Goal: Information Seeking & Learning: Learn about a topic

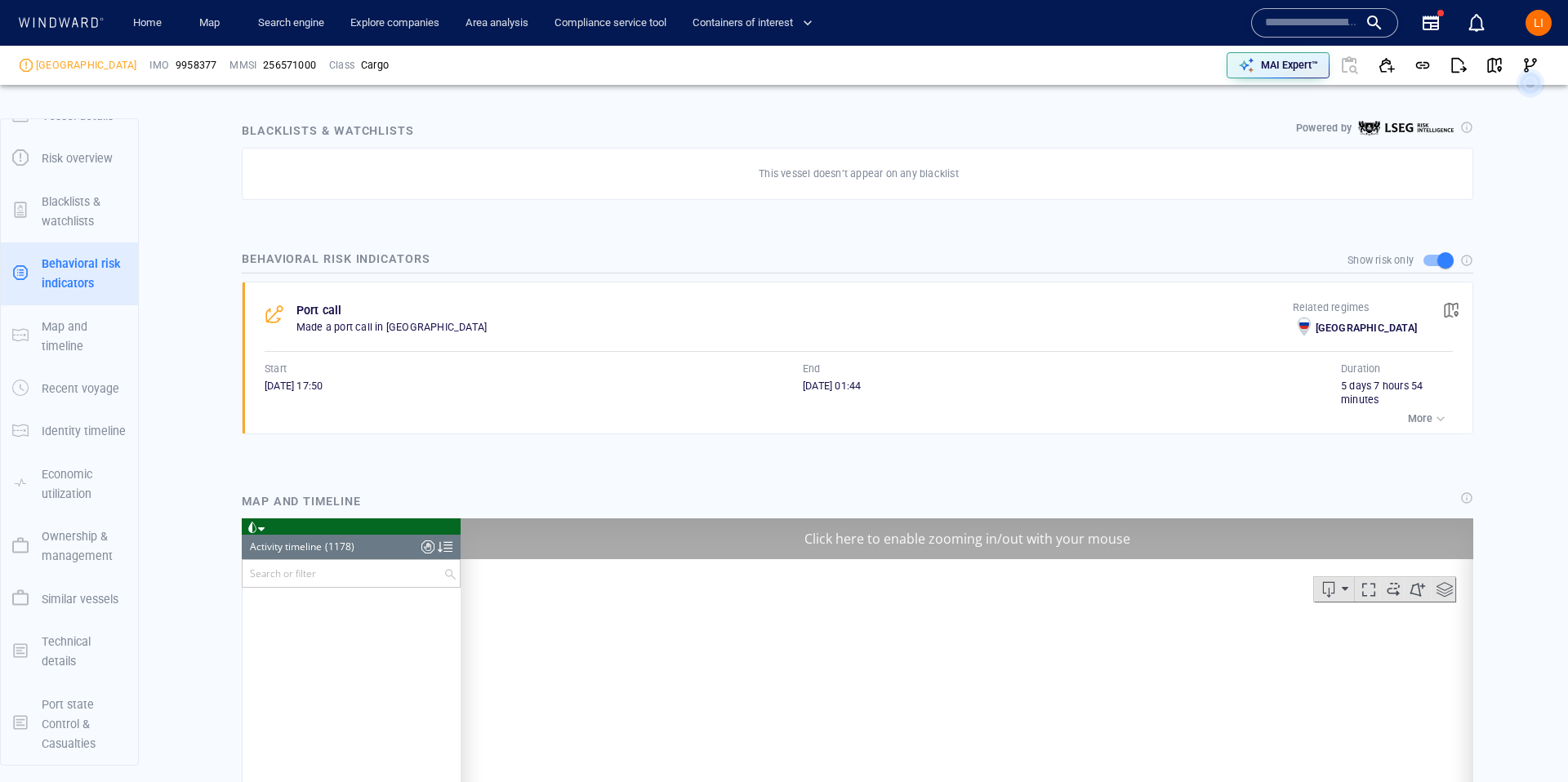
scroll to position [52467, 0]
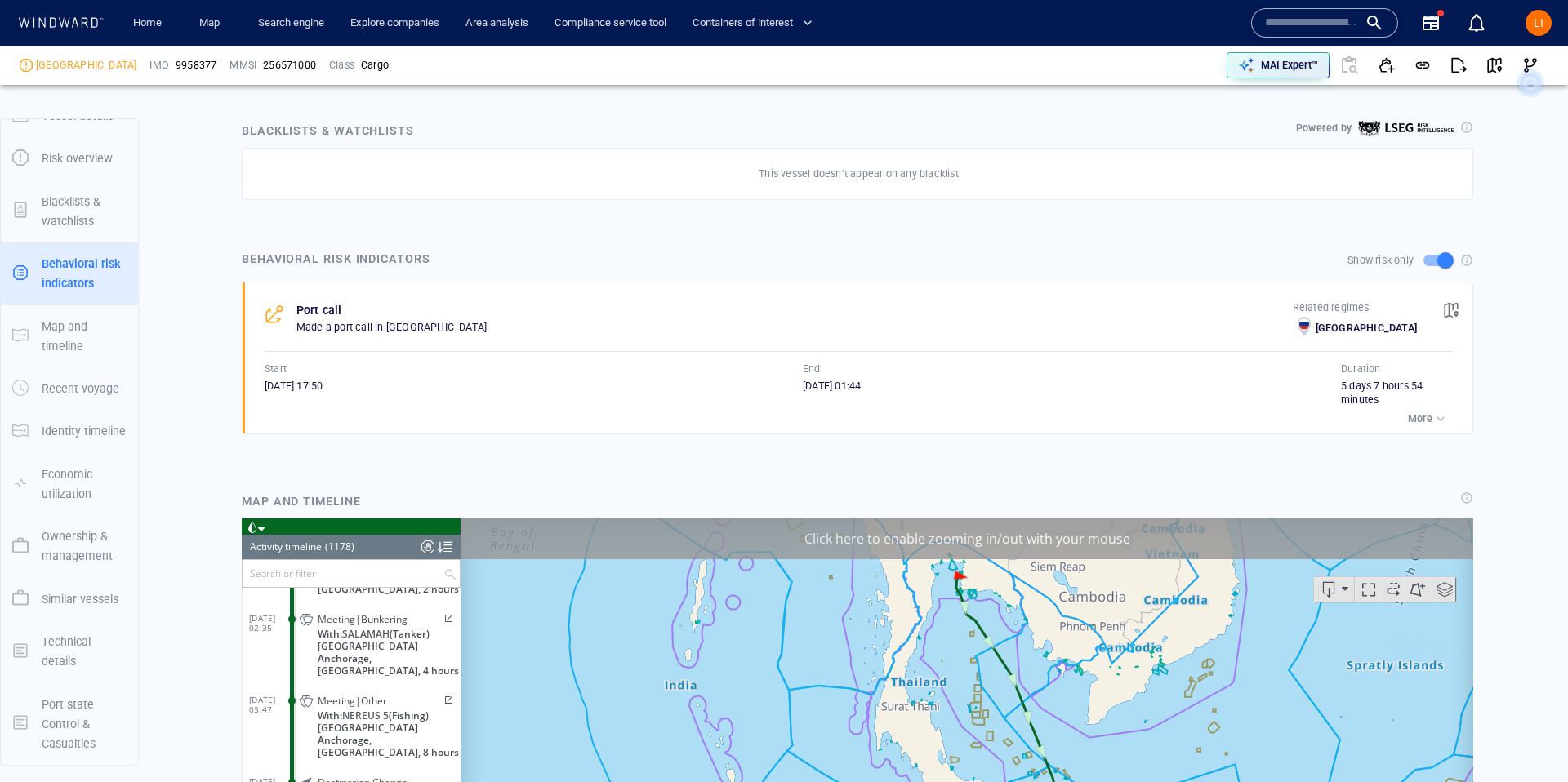
click at [1292, 19] on input "text" at bounding box center [1312, 23] width 93 height 25
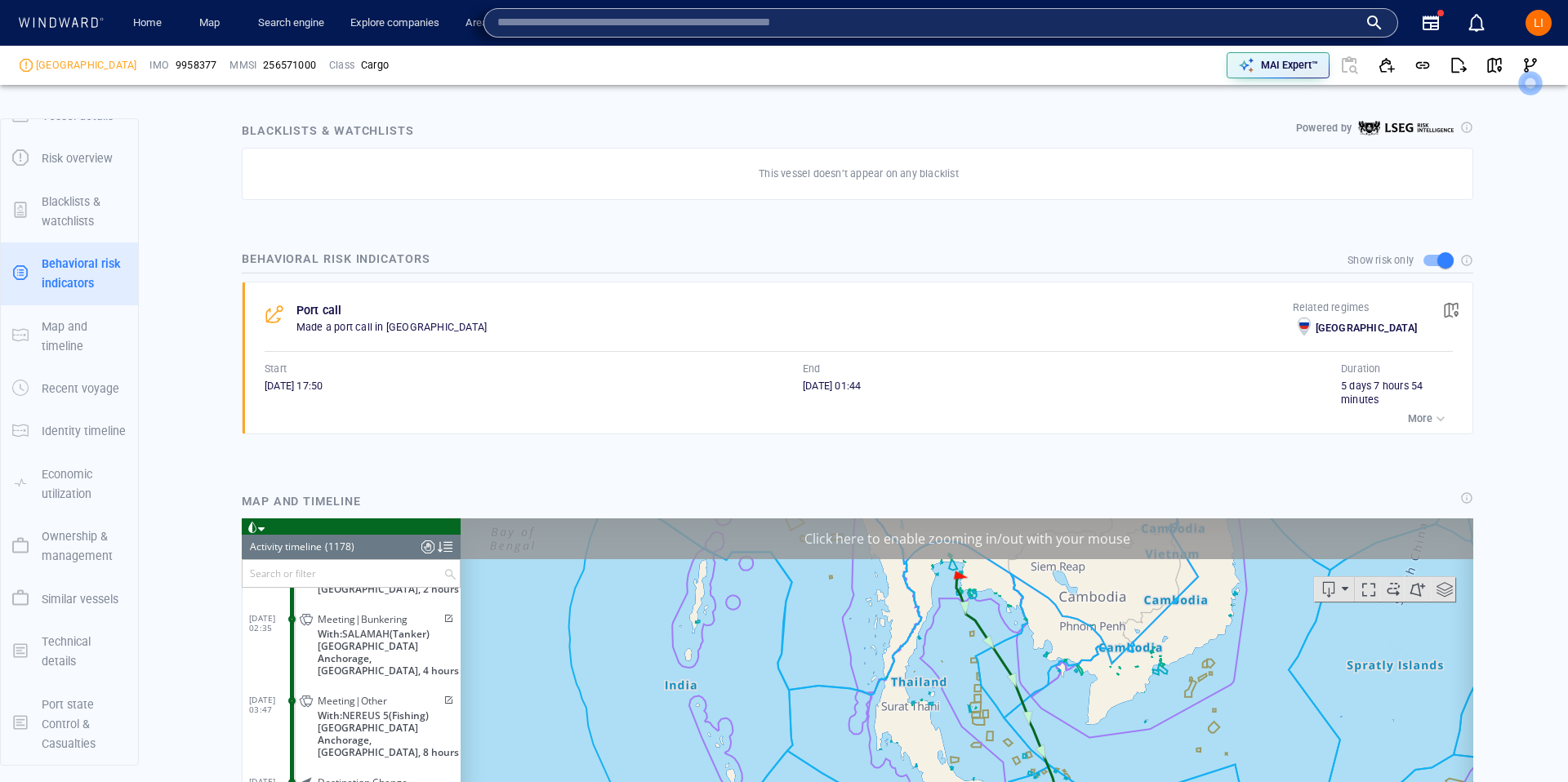
paste input "*******"
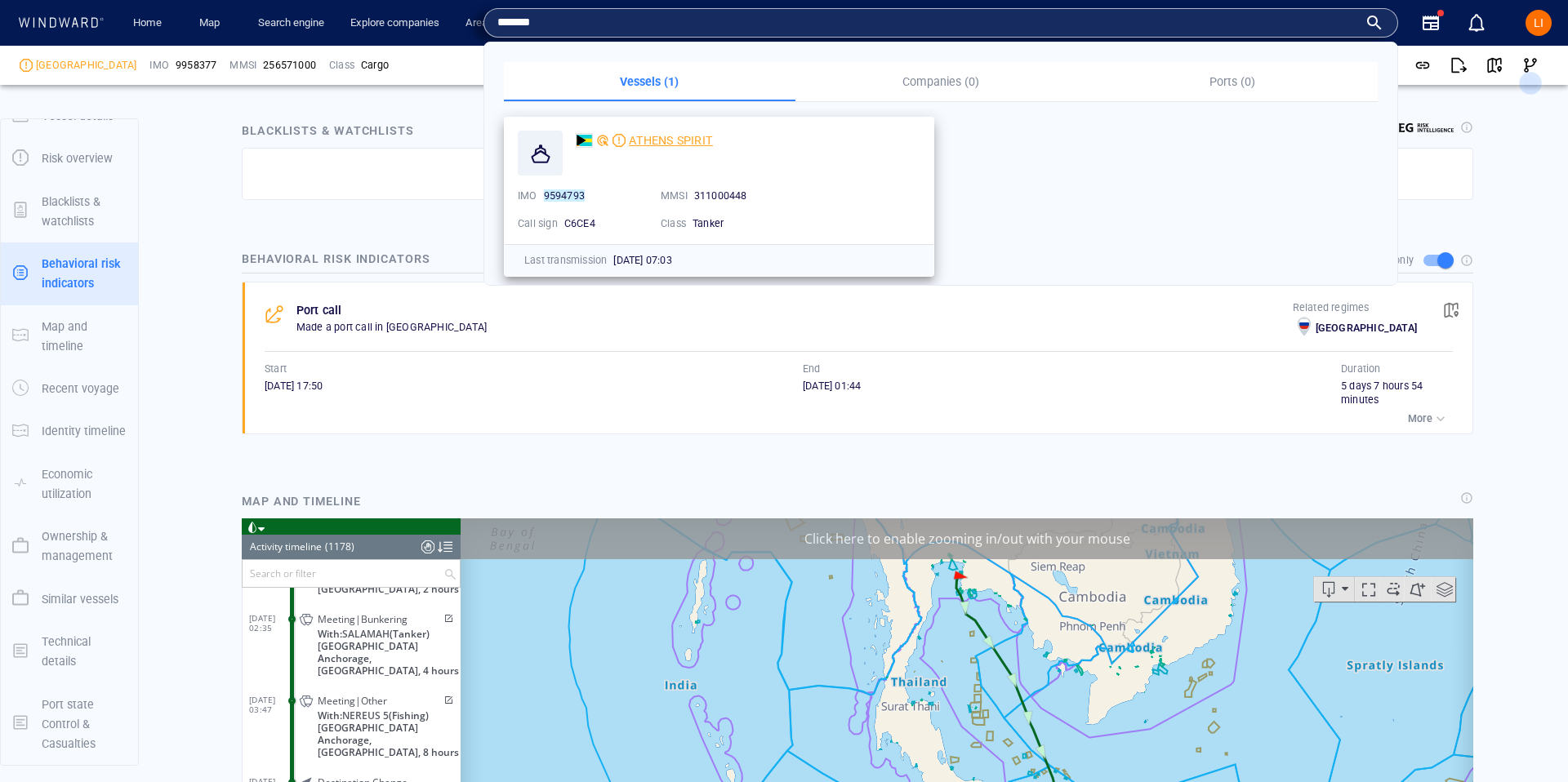
type input "*******"
click at [690, 139] on span "ATHENS SPIRIT" at bounding box center [671, 141] width 84 height 13
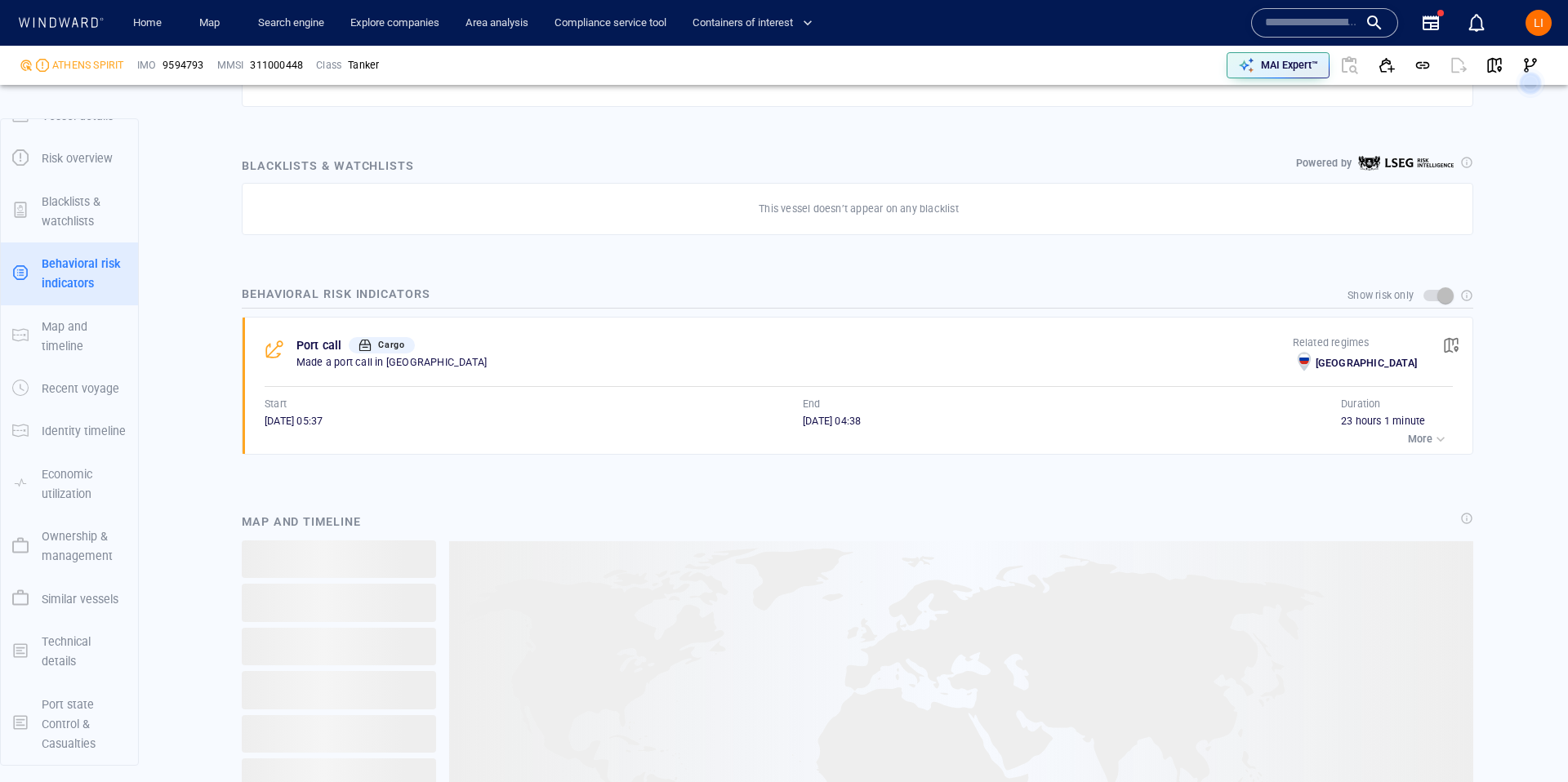
scroll to position [949, 0]
click at [1428, 432] on p "More" at bounding box center [1420, 438] width 25 height 15
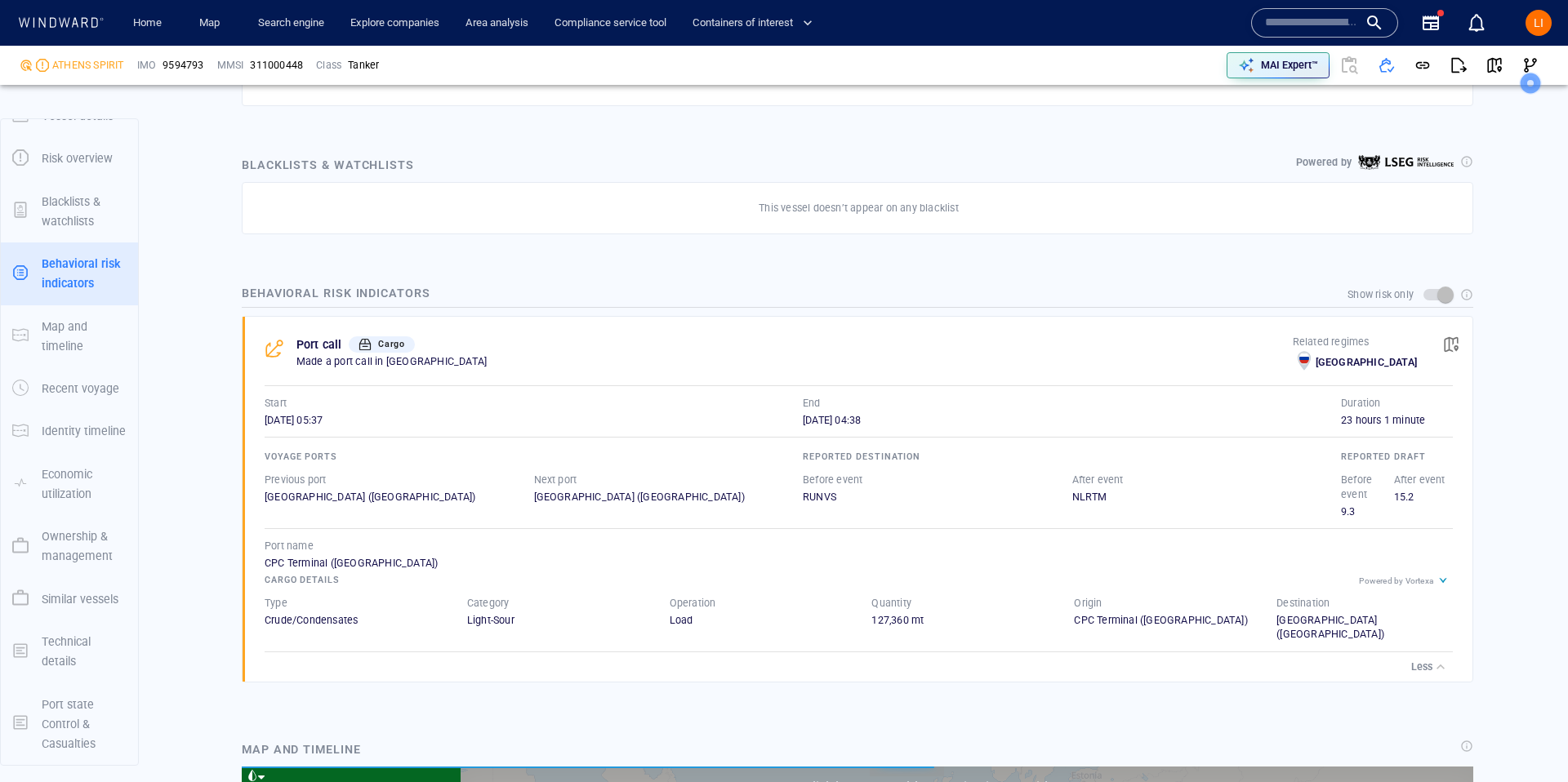
scroll to position [6751, 0]
click at [1453, 343] on span "button" at bounding box center [1451, 345] width 16 height 16
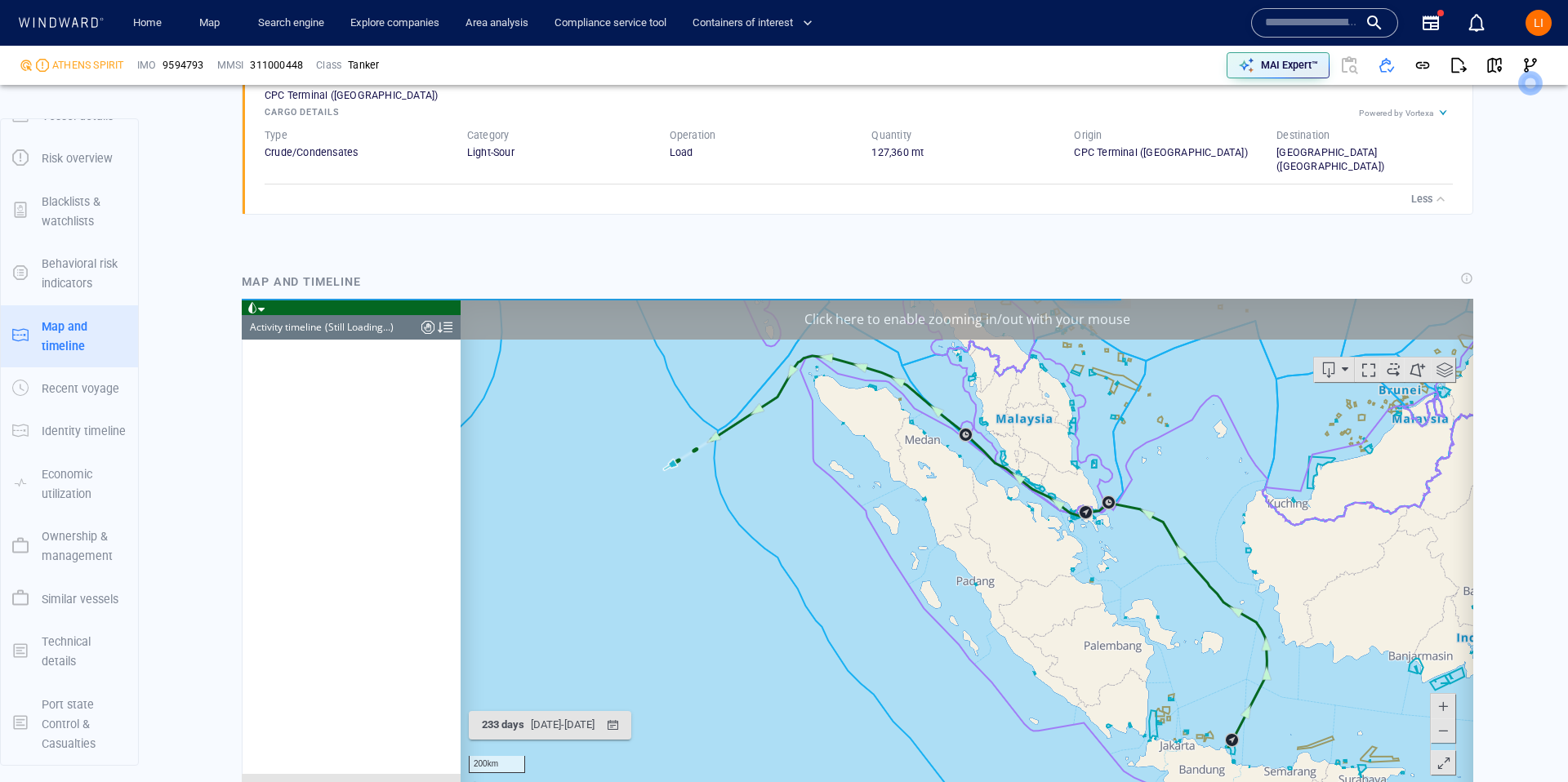
scroll to position [269, 0]
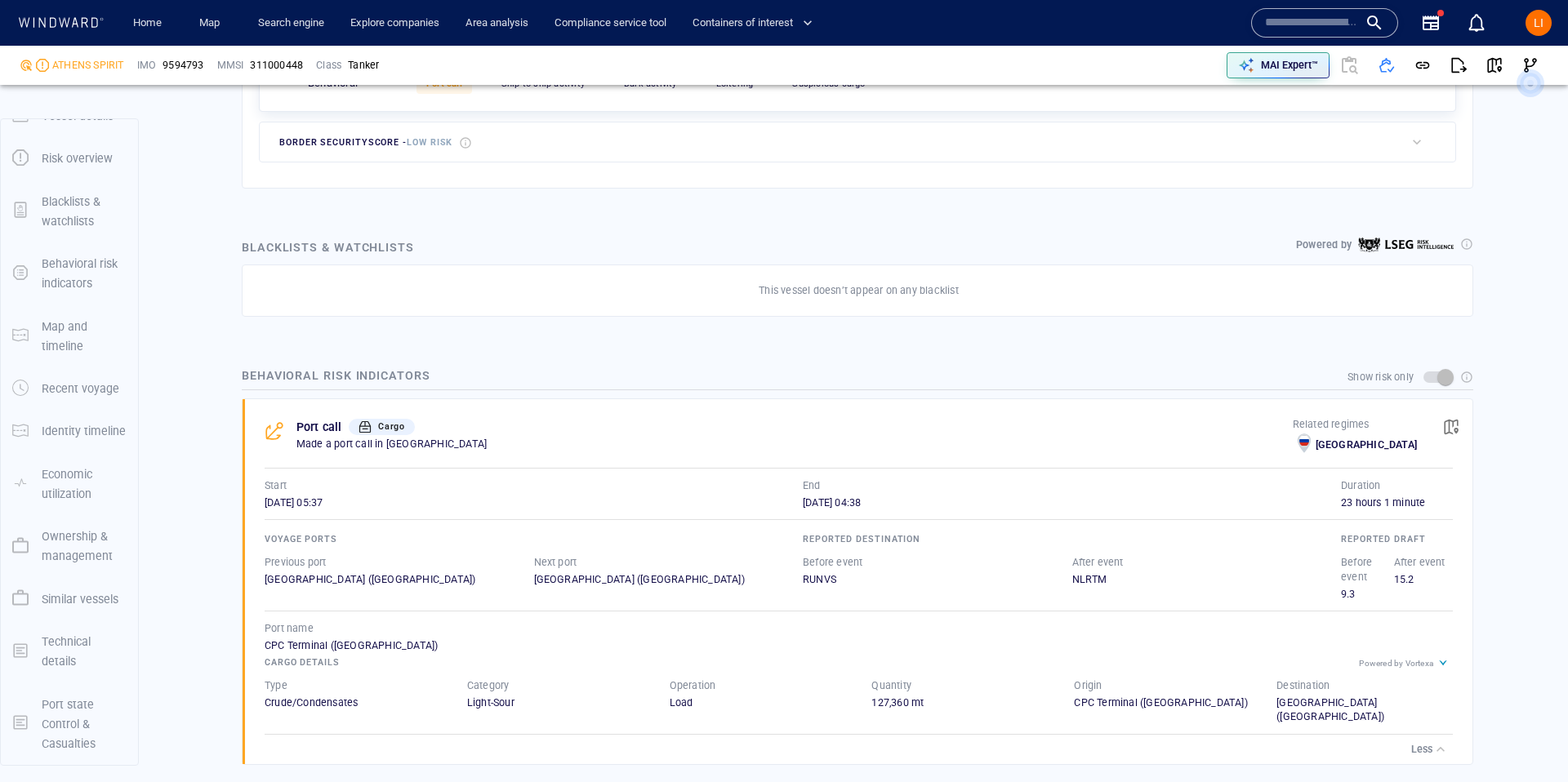
scroll to position [865, 0]
click at [1500, 68] on span "button" at bounding box center [1495, 66] width 16 height 16
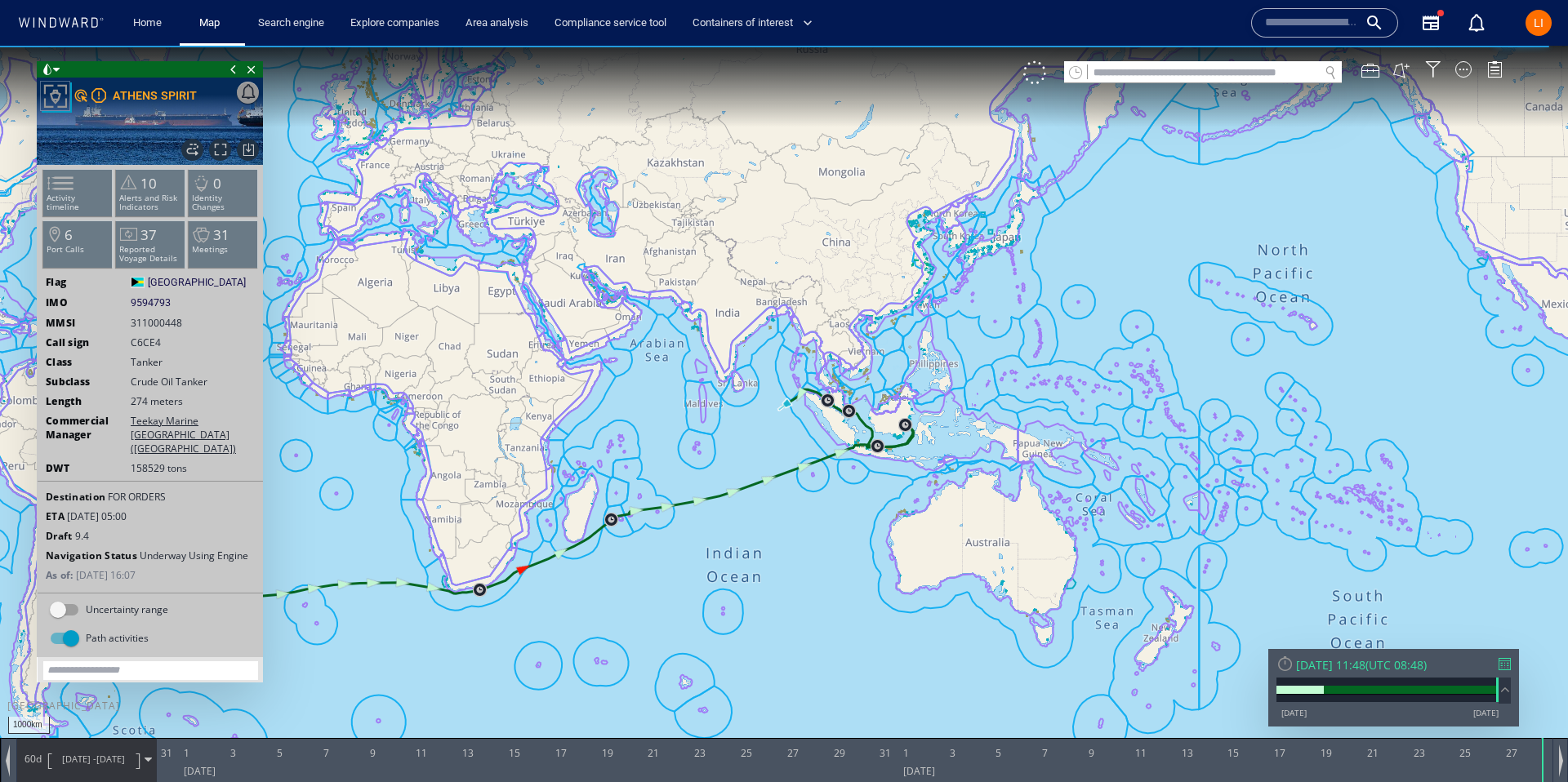
click at [1356, 662] on div "[DATE] 11:48" at bounding box center [1331, 664] width 69 height 16
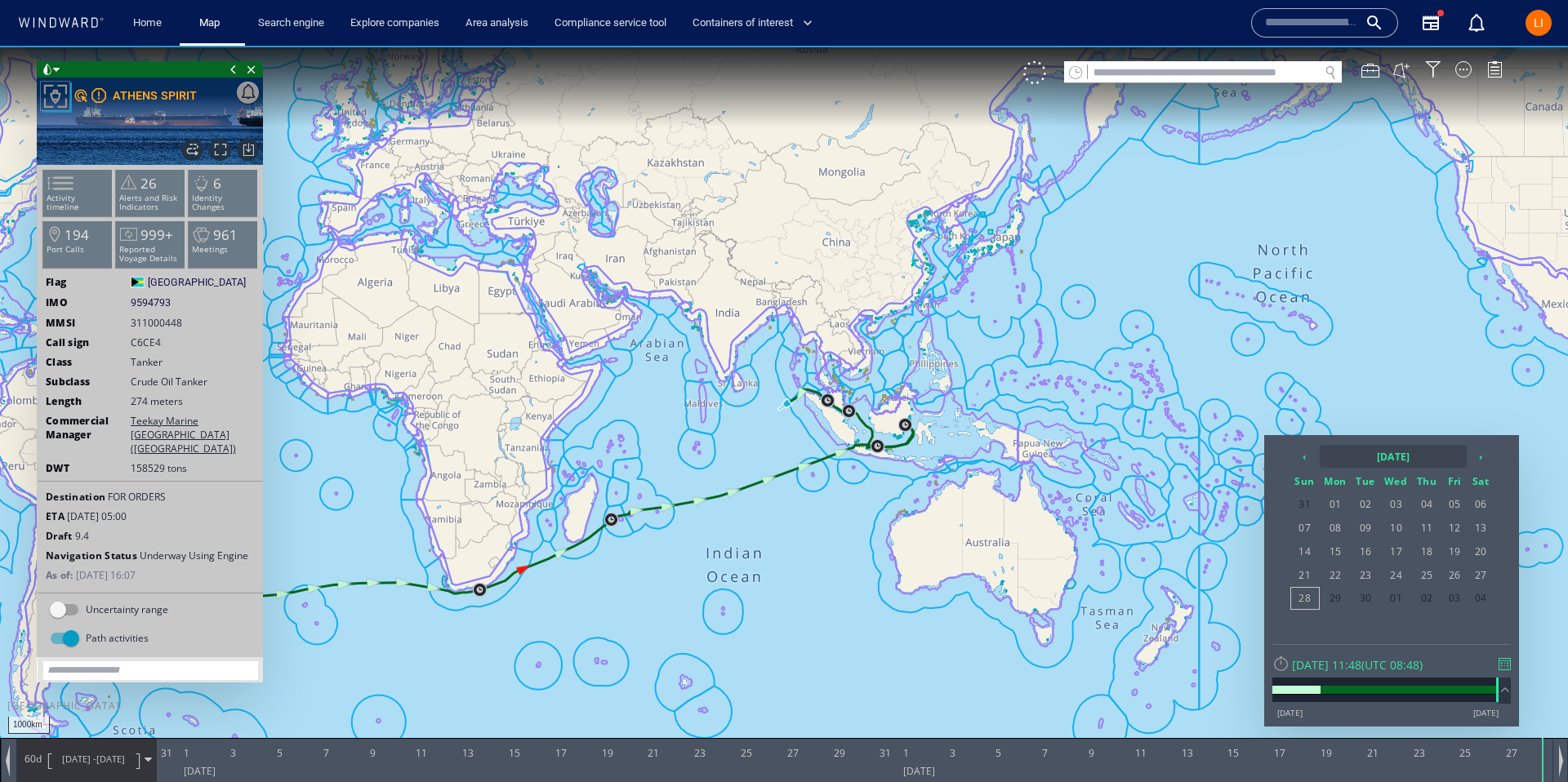
click at [1349, 453] on th "[DATE]" at bounding box center [1393, 456] width 147 height 23
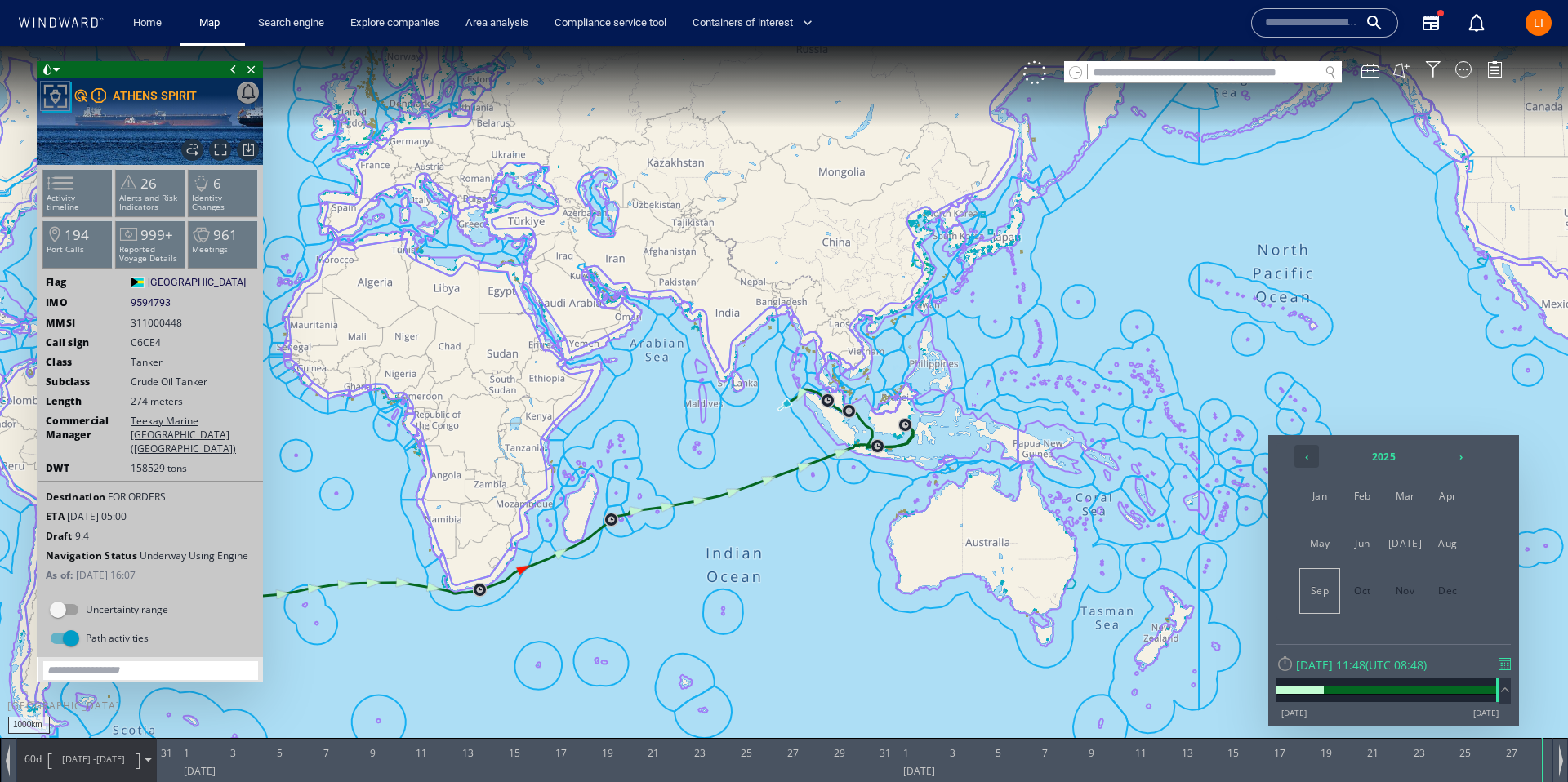
click at [1306, 452] on th "‹" at bounding box center [1306, 456] width 25 height 23
click at [1469, 458] on th "›" at bounding box center [1460, 456] width 25 height 23
click at [1465, 501] on span "Apr" at bounding box center [1448, 496] width 39 height 44
click at [1312, 576] on span "20" at bounding box center [1305, 575] width 27 height 21
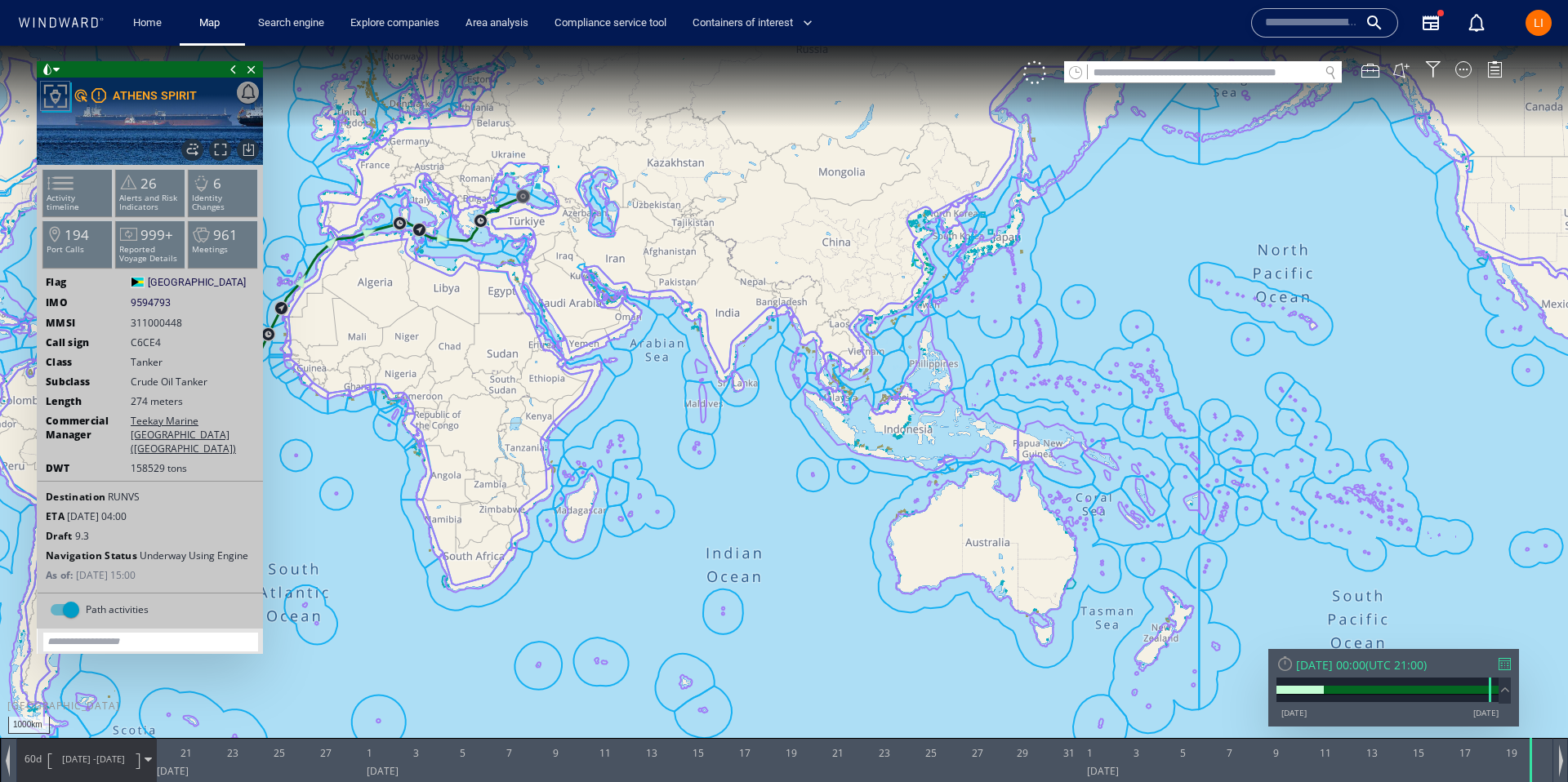
click at [62, 753] on span "[DATE] -" at bounding box center [79, 758] width 35 height 12
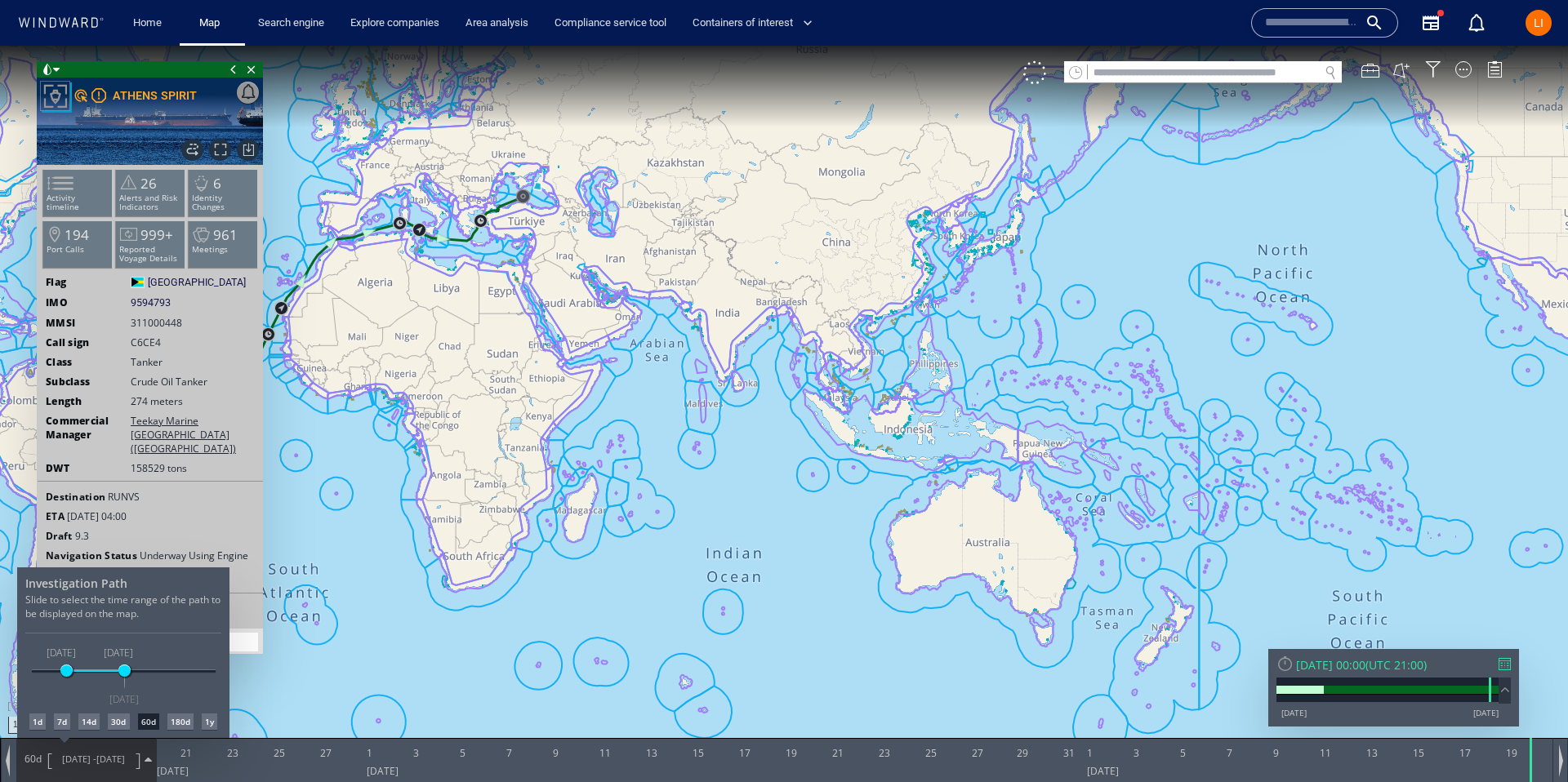
click at [58, 717] on div "7d" at bounding box center [62, 722] width 16 height 16
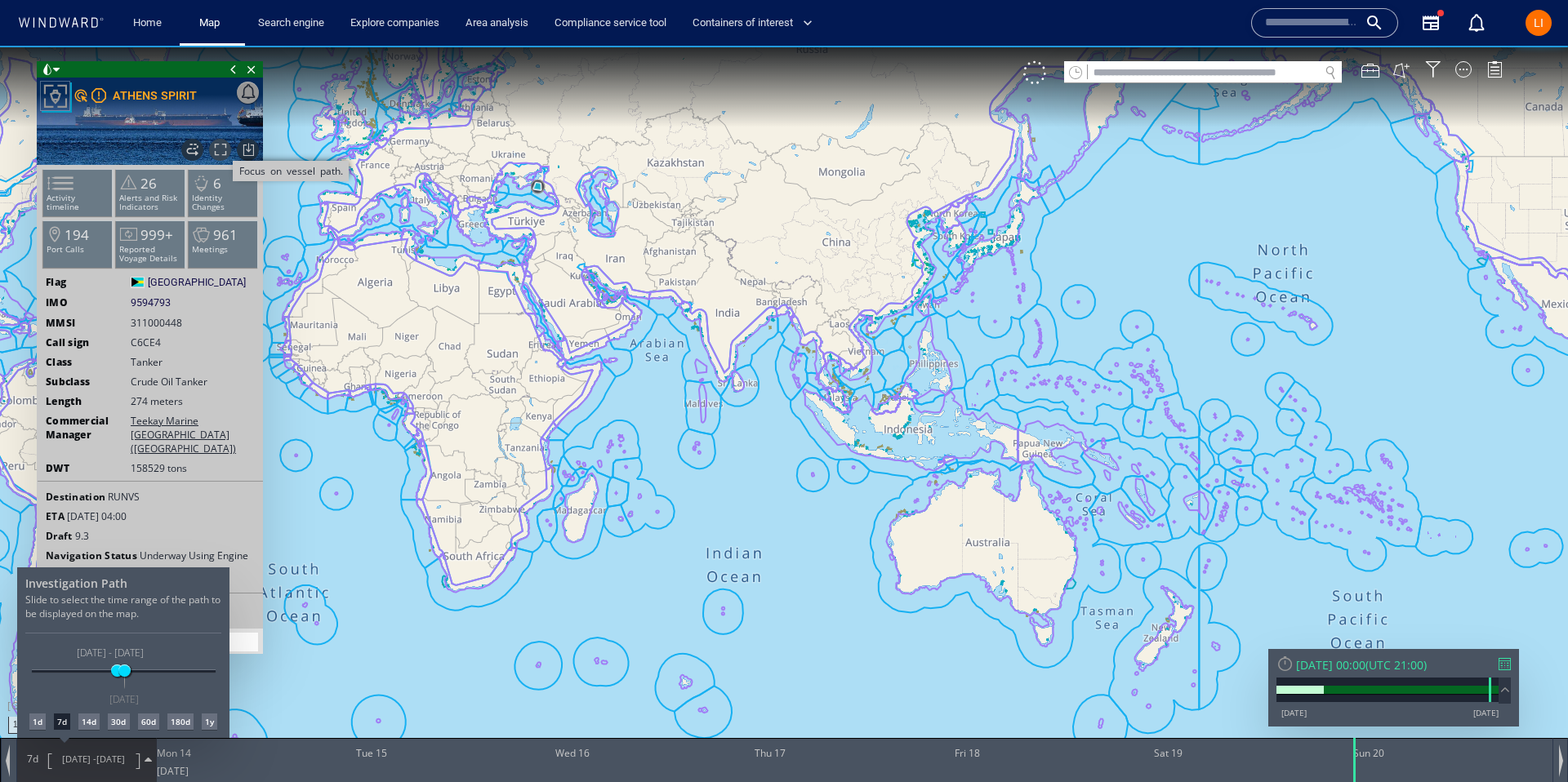
click at [224, 149] on div at bounding box center [784, 413] width 1568 height 736
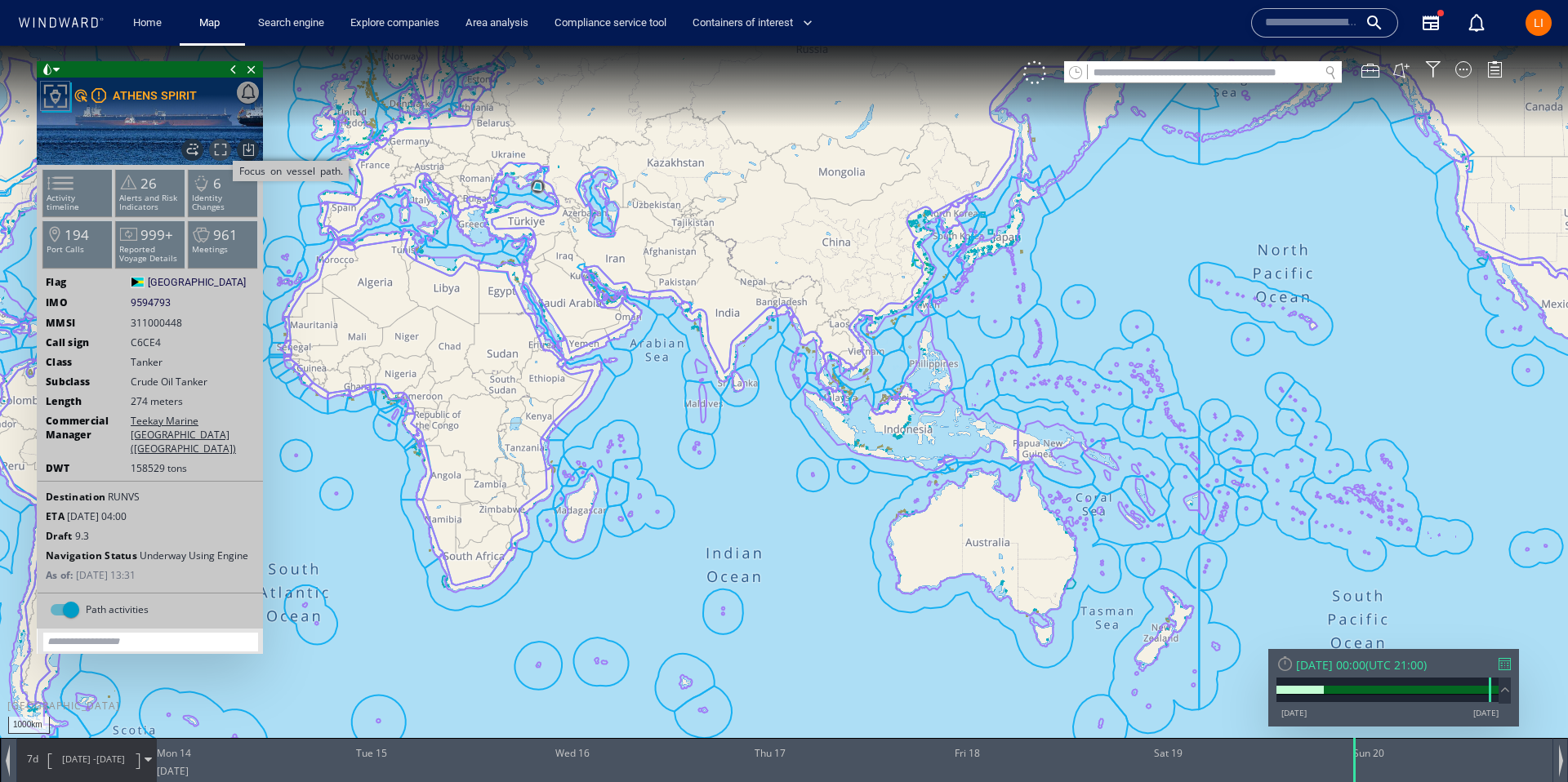
click at [221, 148] on span "Focus on vessel path." at bounding box center [220, 150] width 22 height 22
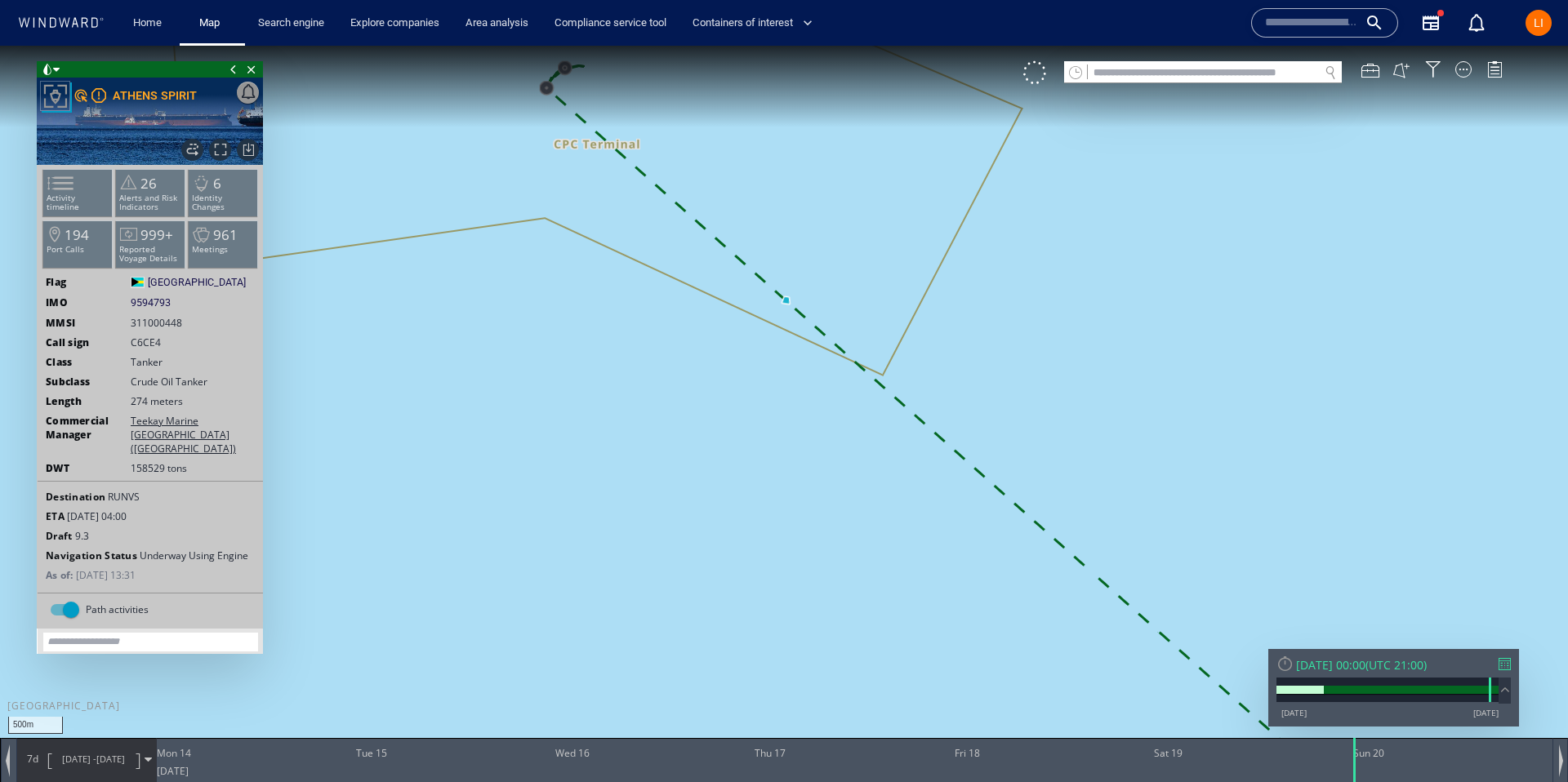
drag, startPoint x: 549, startPoint y: 252, endPoint x: 504, endPoint y: 272, distance: 49.2
click at [517, 368] on canvas "Map" at bounding box center [784, 405] width 1568 height 720
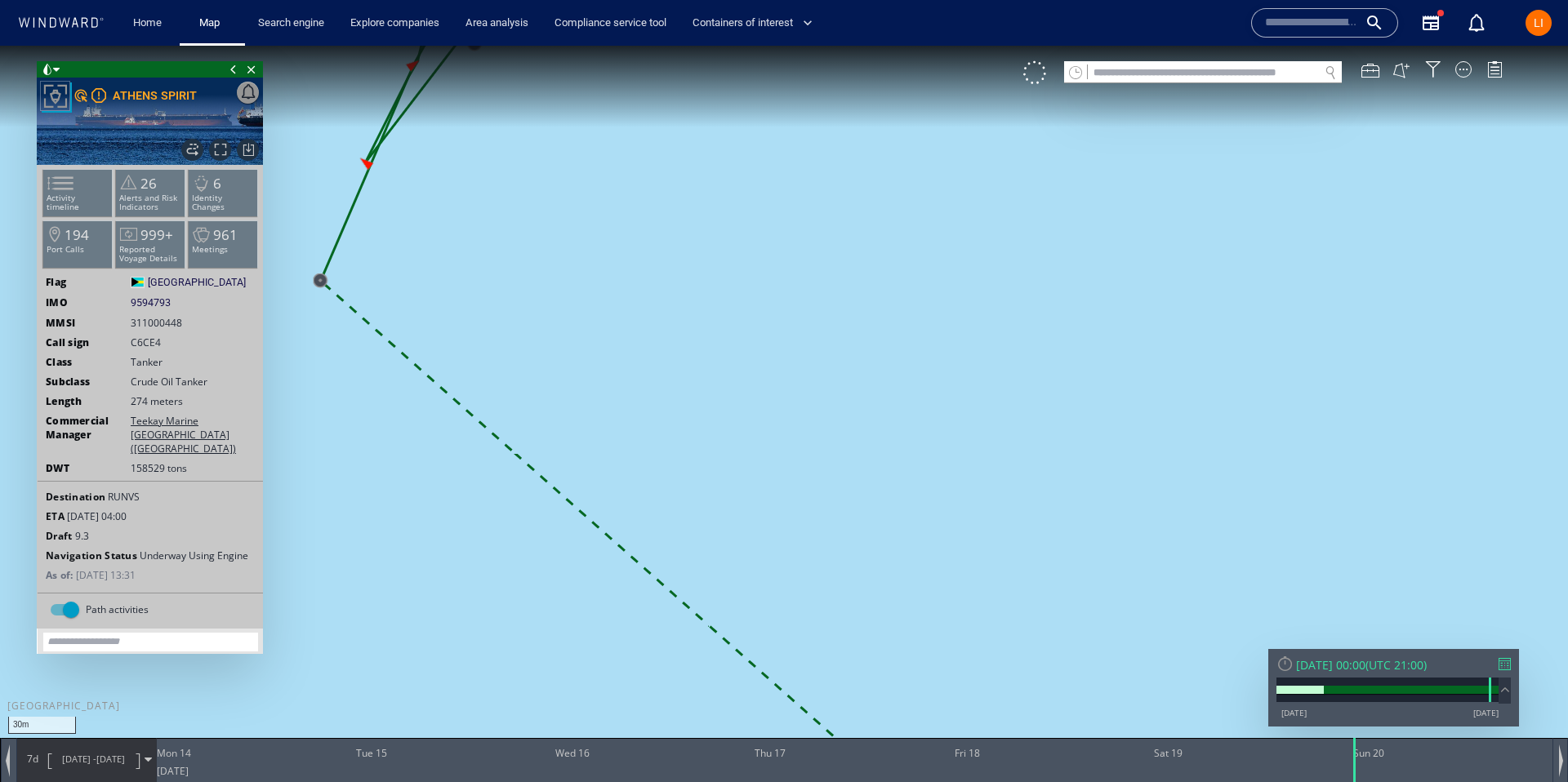
drag, startPoint x: 522, startPoint y: 209, endPoint x: 563, endPoint y: 455, distance: 249.4
click at [563, 453] on canvas "Map" at bounding box center [784, 405] width 1568 height 720
drag, startPoint x: 655, startPoint y: 247, endPoint x: 556, endPoint y: 377, distance: 163.4
click at [556, 377] on canvas "Map" at bounding box center [784, 405] width 1568 height 720
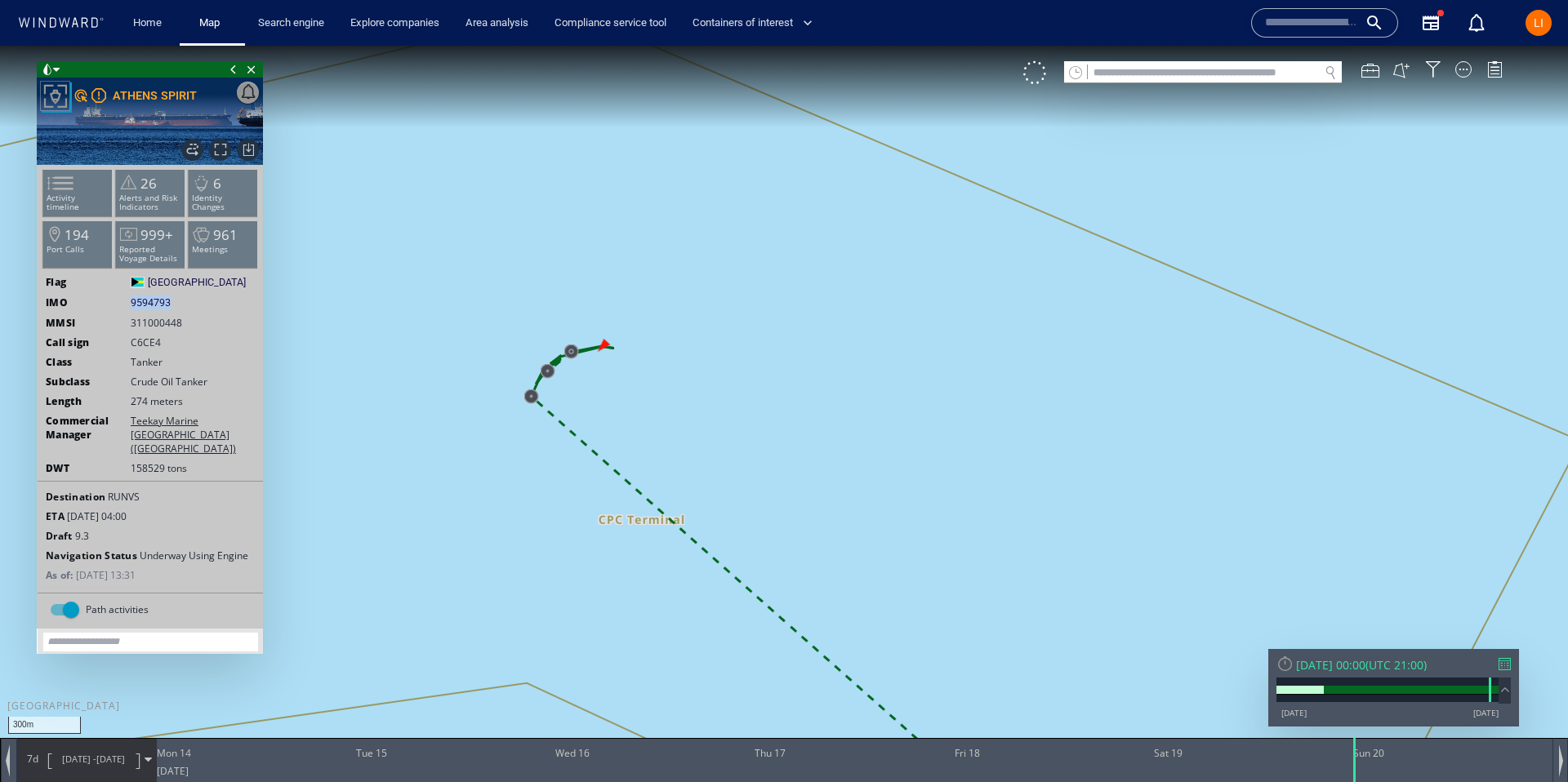
drag, startPoint x: 169, startPoint y: 298, endPoint x: 124, endPoint y: 302, distance: 45.2
click at [124, 302] on div "IMO 9594793 9594793" at bounding box center [150, 303] width 225 height 15
copy div "9594793"
drag, startPoint x: 205, startPoint y: 99, endPoint x: 193, endPoint y: 90, distance: 15.0
click at [193, 90] on div "Export data Export path positions... Export property changes... Generate vessel…" at bounding box center [150, 121] width 226 height 88
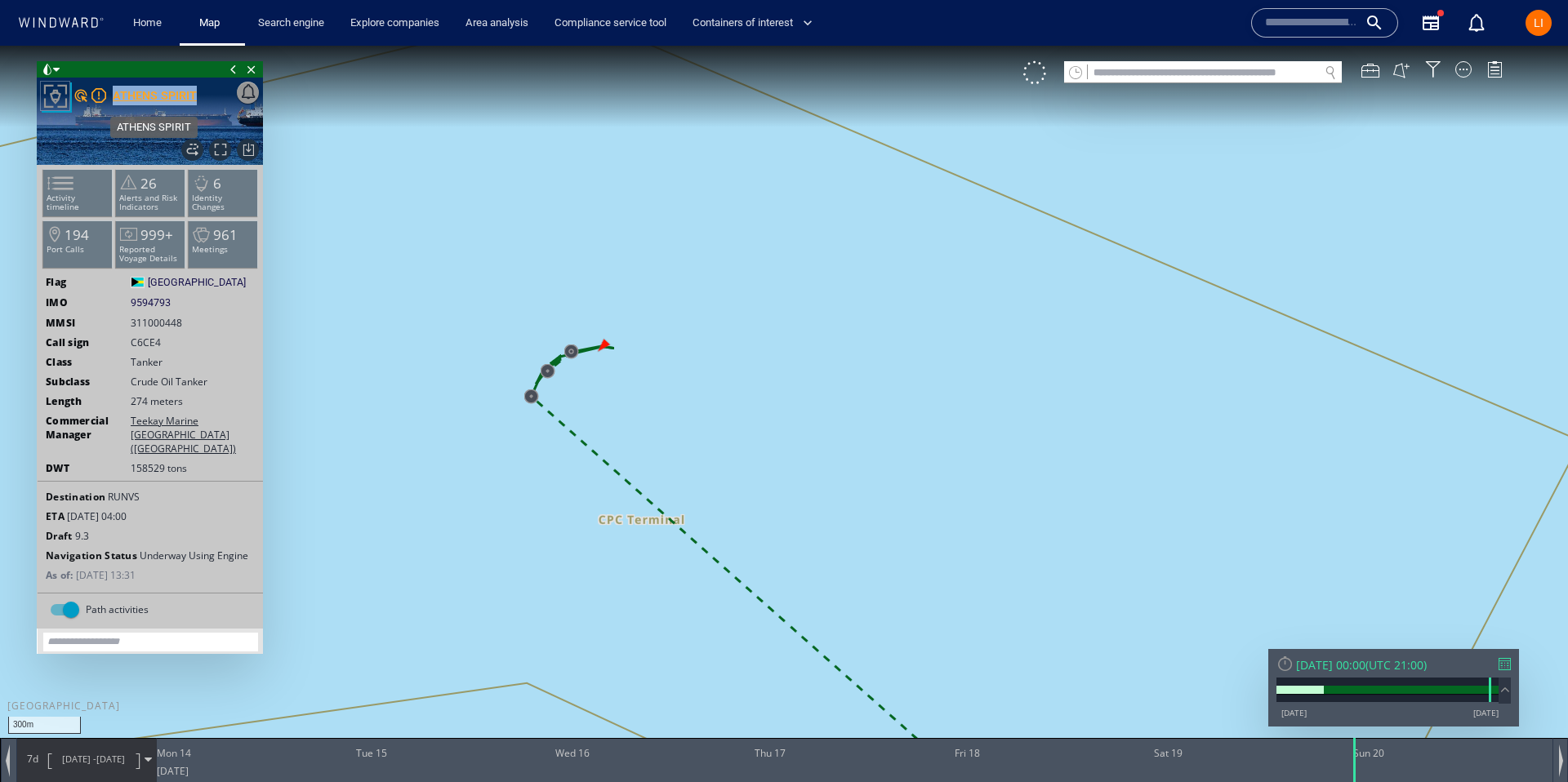
copy div "Export data Export path positions... Export property changes... Generate vessel…"
